Goal: Find specific page/section: Find specific page/section

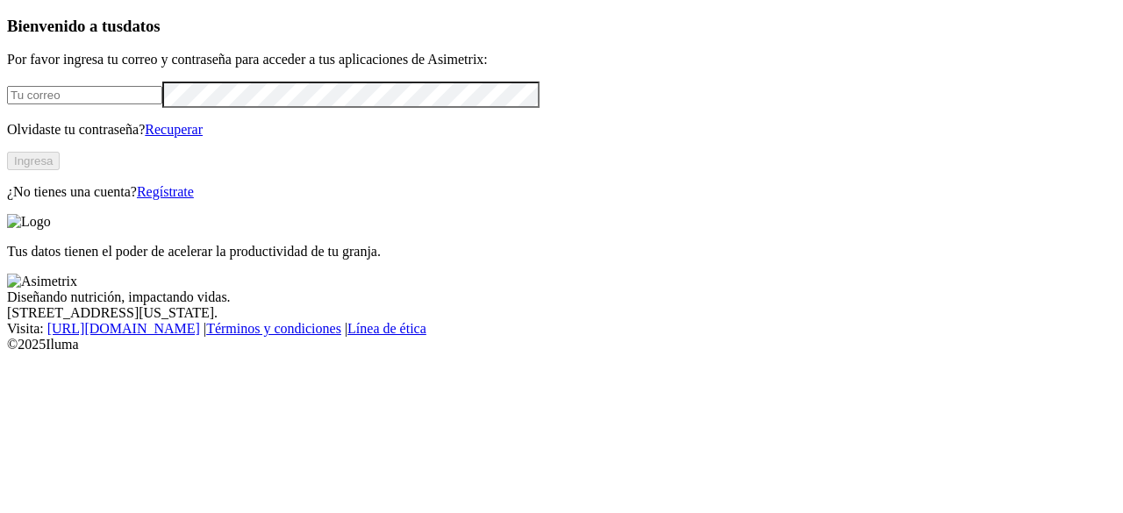
type input "[PERSON_NAME][EMAIL_ADDRESS][PERSON_NAME][DOMAIN_NAME]"
click at [60, 170] on button "Ingresa" at bounding box center [33, 161] width 53 height 18
